Goal: Task Accomplishment & Management: Manage account settings

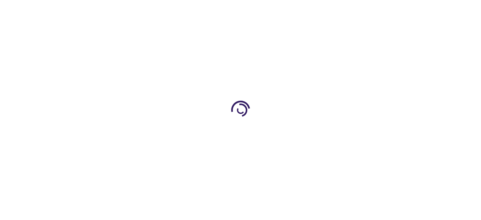
type input "0"
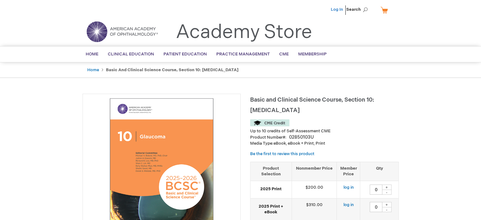
click at [335, 10] on link "Log In" at bounding box center [336, 9] width 12 height 5
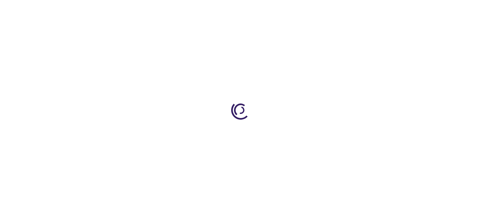
type input "0"
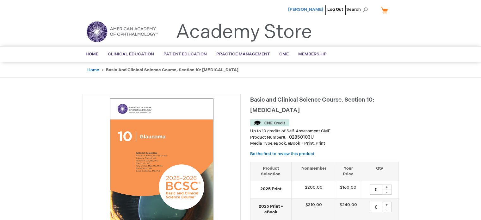
click at [310, 9] on span "[PERSON_NAME]" at bounding box center [305, 9] width 35 height 5
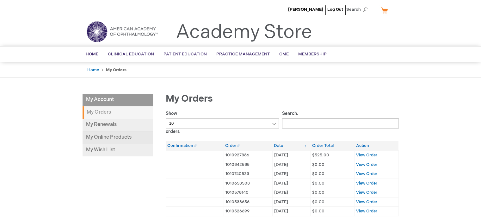
click at [106, 135] on link "My Online Products" at bounding box center [117, 137] width 70 height 13
